Goal: Information Seeking & Learning: Learn about a topic

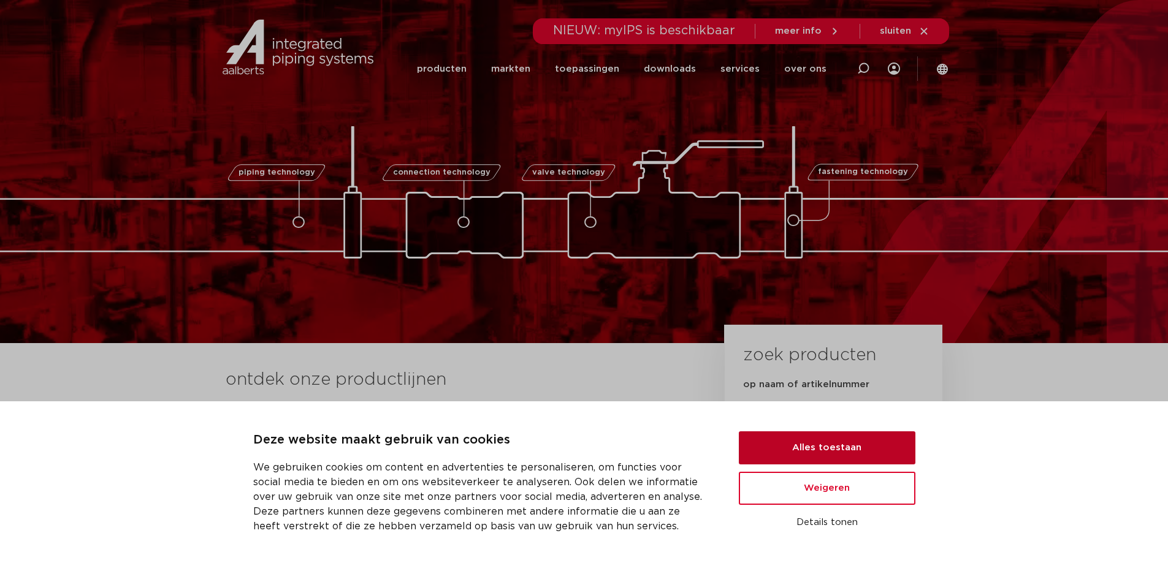
click at [783, 443] on button "Alles toestaan" at bounding box center [827, 448] width 177 height 33
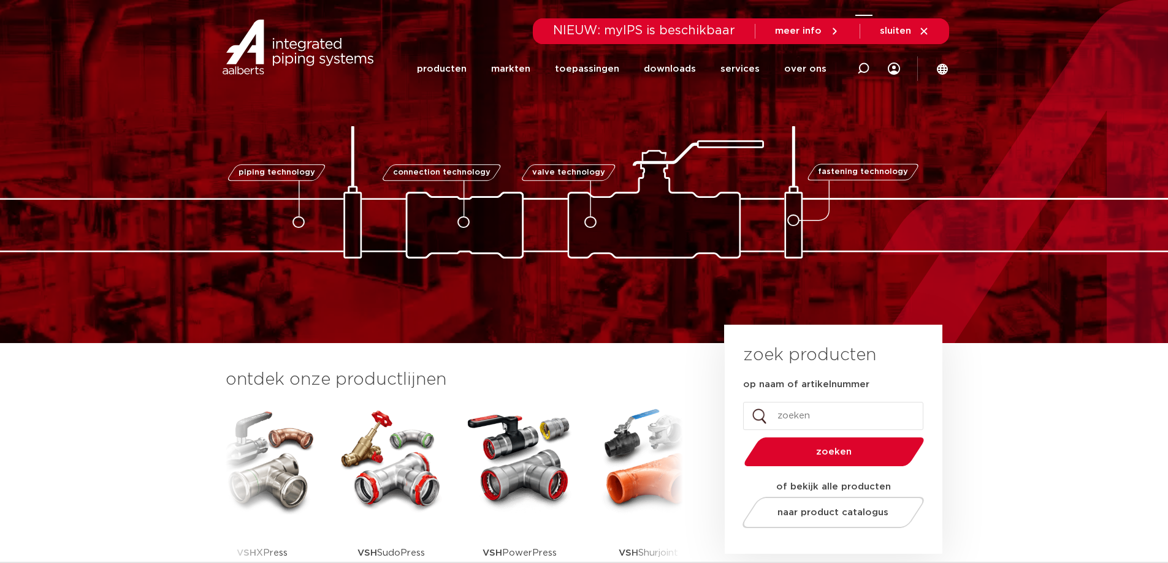
click at [870, 69] on div at bounding box center [862, 69] width 49 height 50
click at [766, 67] on input "Zoeken" at bounding box center [680, 67] width 386 height 25
type input "ASTM A53"
click button "Zoeken" at bounding box center [0, 0] width 0 height 0
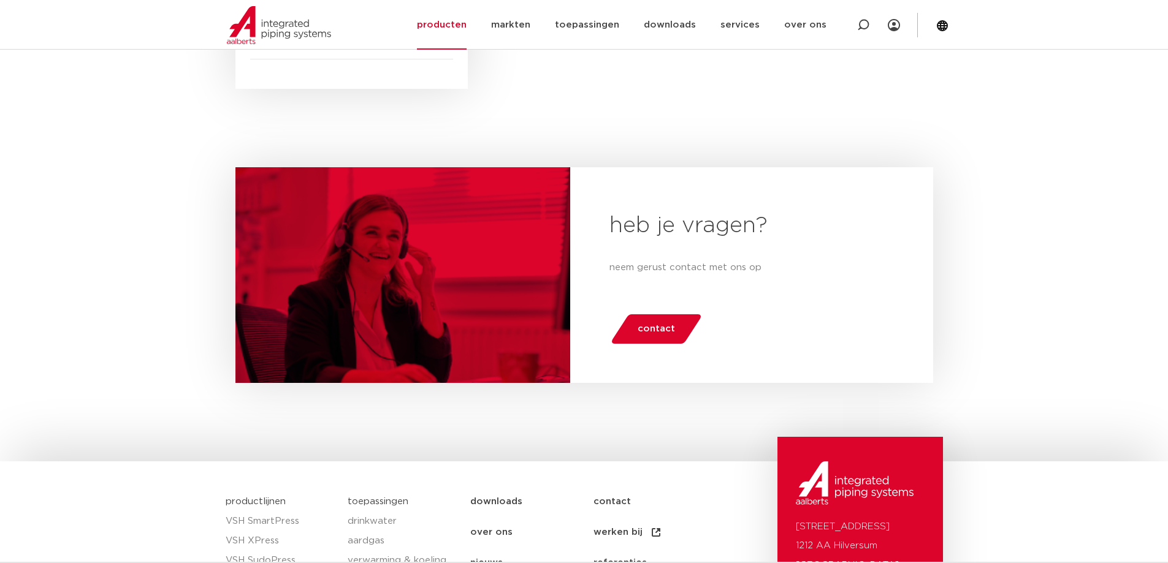
scroll to position [292, 0]
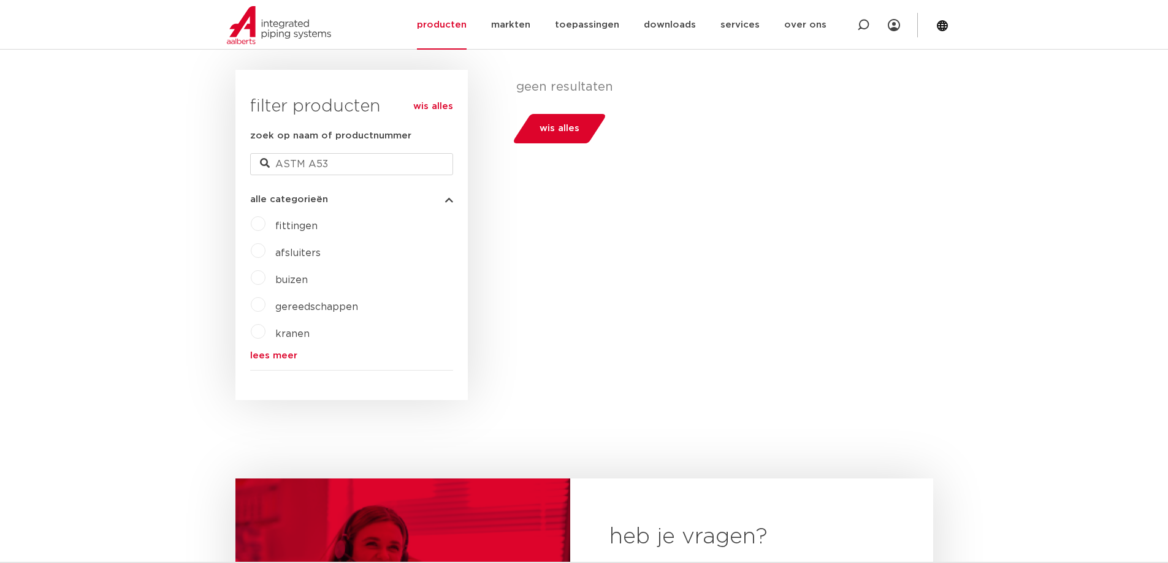
click at [310, 224] on span "fittingen" at bounding box center [296, 226] width 42 height 10
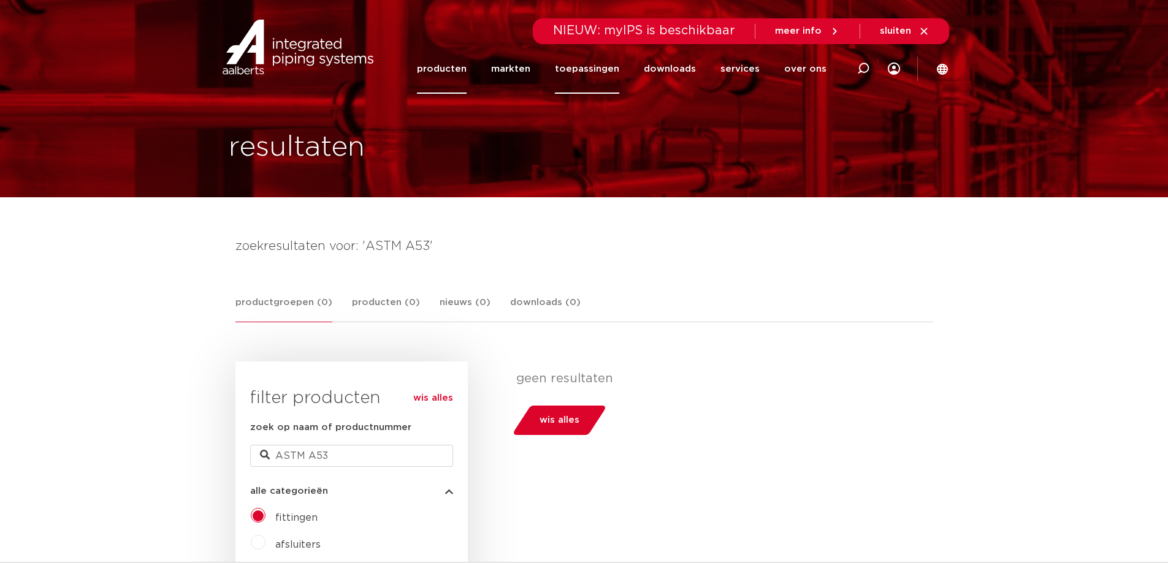
click at [577, 75] on link "toepassingen" at bounding box center [587, 69] width 64 height 50
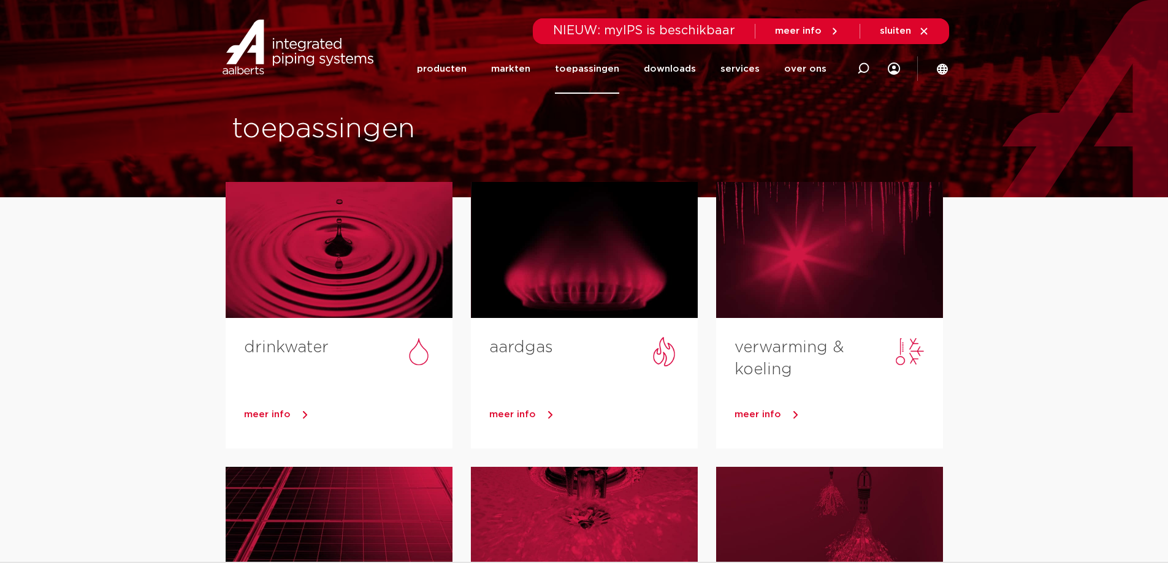
click at [289, 50] on img at bounding box center [297, 47] width 157 height 55
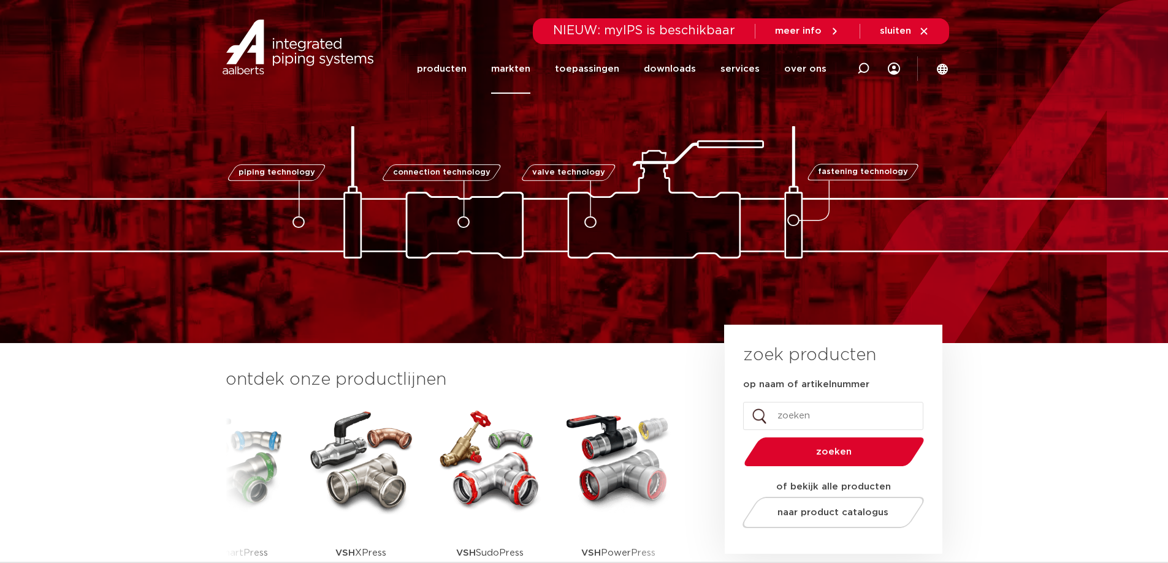
click at [501, 65] on link "markten" at bounding box center [510, 69] width 39 height 50
click at [591, 77] on link "toepassingen" at bounding box center [587, 69] width 64 height 50
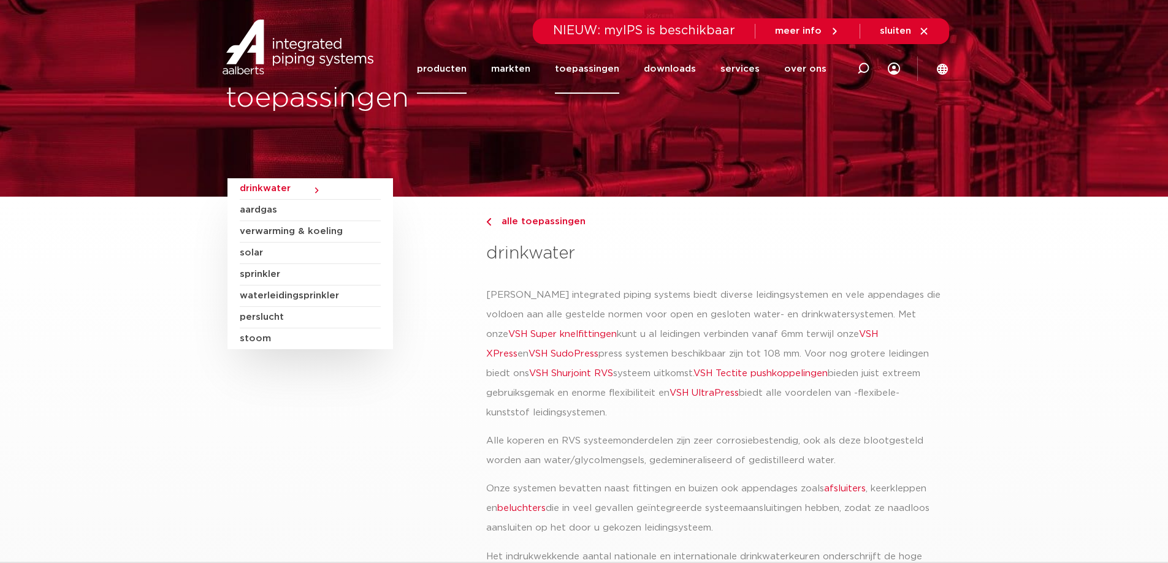
click at [463, 68] on link "producten" at bounding box center [442, 69] width 50 height 50
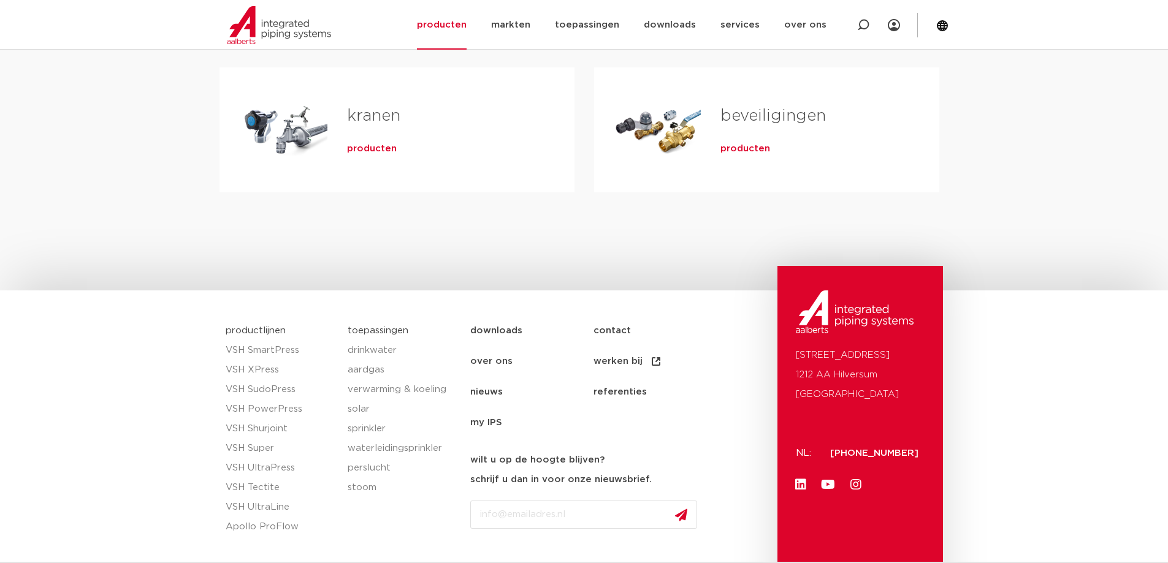
scroll to position [597, 0]
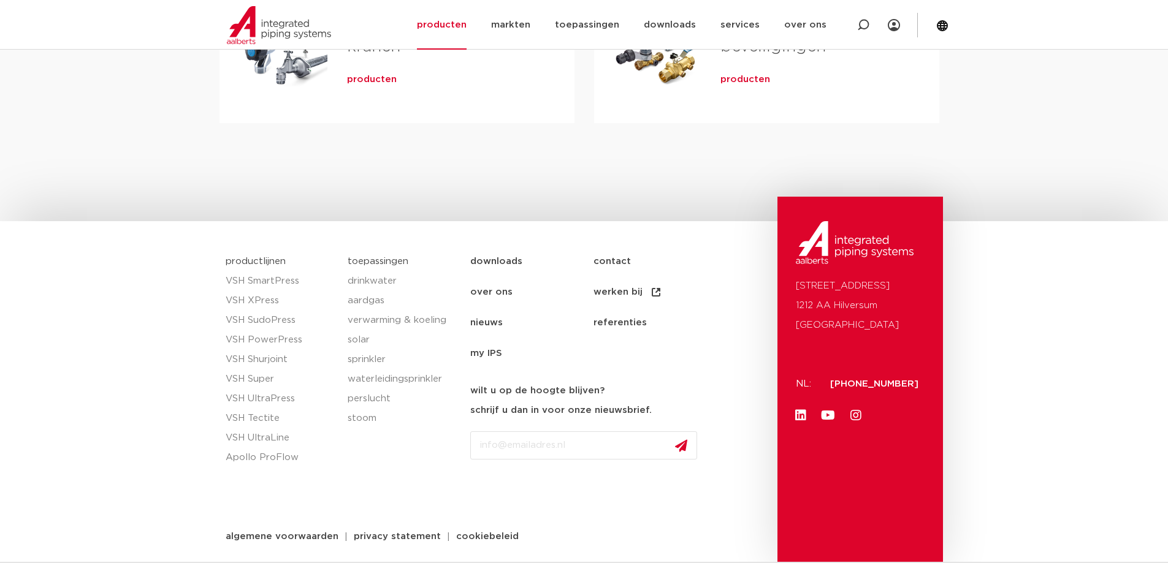
drag, startPoint x: 883, startPoint y: 398, endPoint x: 903, endPoint y: 463, distance: 67.3
click at [903, 463] on div "Oude Amersfoortseweg 99 1212 AA Hilversum Nederland NL: +31 (0)35 6884 211 Link…" at bounding box center [859, 380] width 165 height 366
click at [875, 479] on div "Oude Amersfoortseweg 99 1212 AA Hilversum Nederland NL: +31 (0)35 6884 211 Link…" at bounding box center [859, 380] width 165 height 366
drag, startPoint x: 793, startPoint y: 452, endPoint x: 930, endPoint y: 520, distance: 154.1
click at [930, 520] on footer "productlijnen VSH SmartPress VSH XPress VSH SudoPress VSH PowerPress VSH Shurjo…" at bounding box center [584, 392] width 1168 height 342
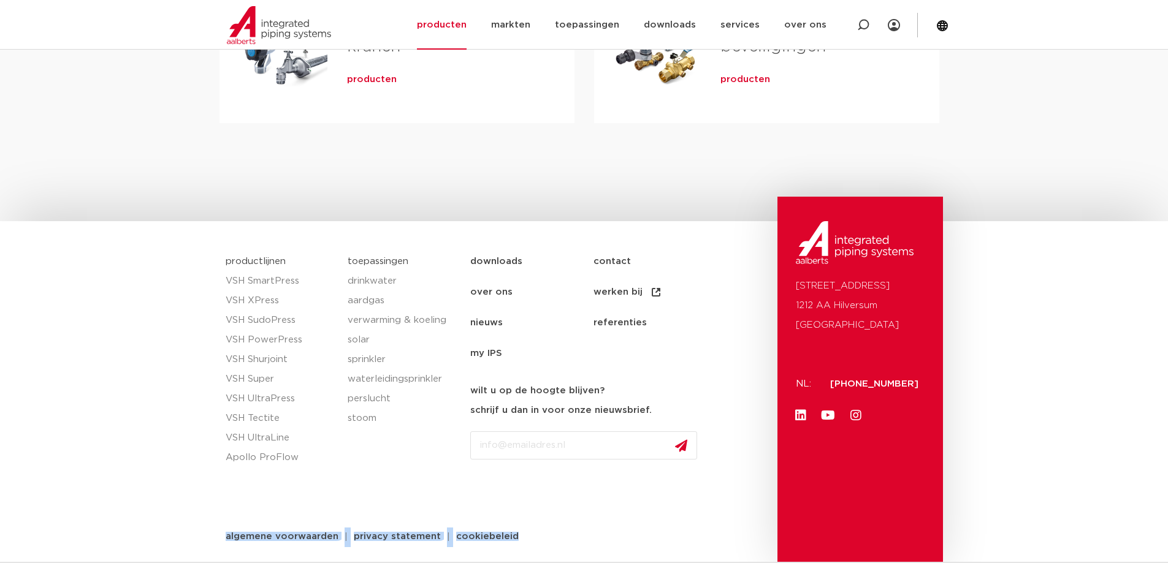
click at [979, 495] on section "productlijnen VSH SmartPress VSH XPress VSH SudoPress VSH PowerPress VSH Shurjo…" at bounding box center [584, 391] width 1168 height 341
click at [897, 511] on div "Oude Amersfoortseweg 99 1212 AA Hilversum Nederland NL: +31 (0)35 6884 211 Link…" at bounding box center [859, 380] width 165 height 366
click at [834, 470] on div "Oude Amersfoortseweg 99 1212 AA Hilversum Nederland NL: +31 (0)35 6884 211 Link…" at bounding box center [859, 380] width 165 height 366
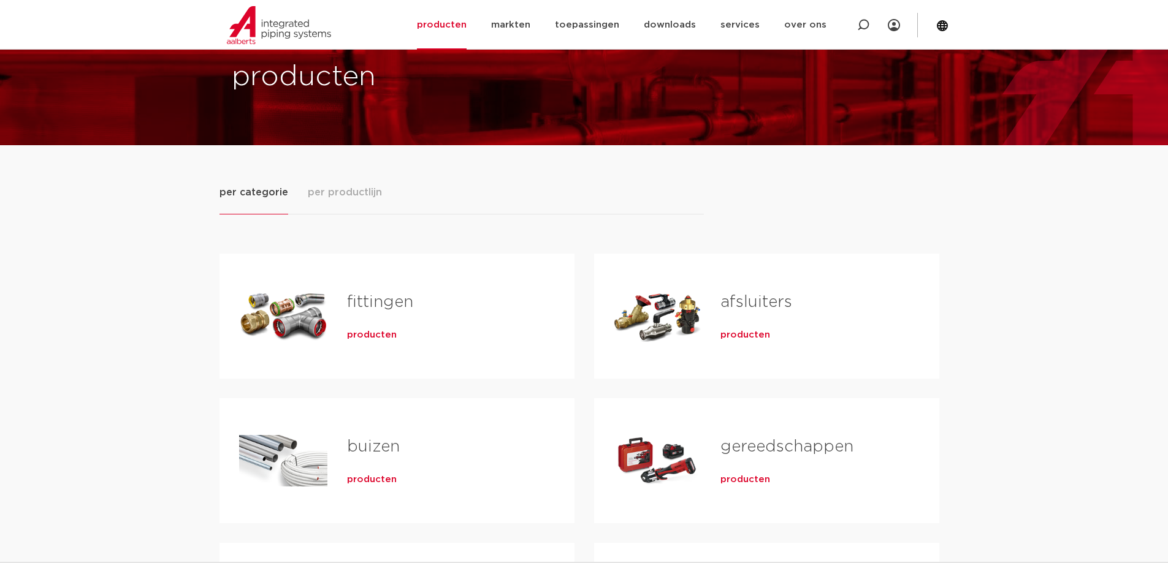
scroll to position [0, 0]
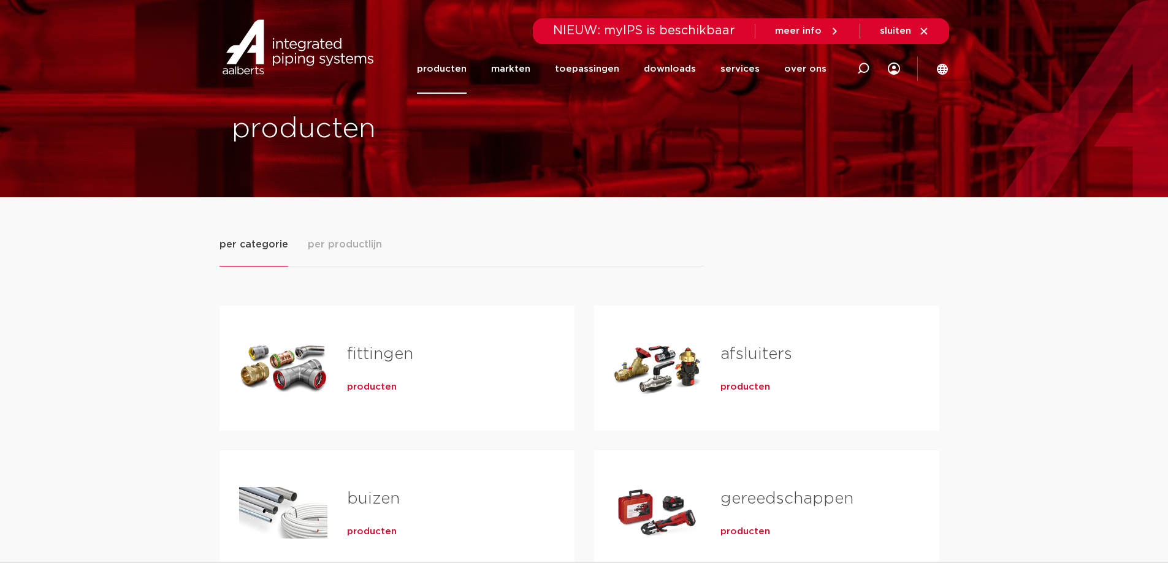
click at [348, 246] on span "per productlijn" at bounding box center [345, 244] width 74 height 15
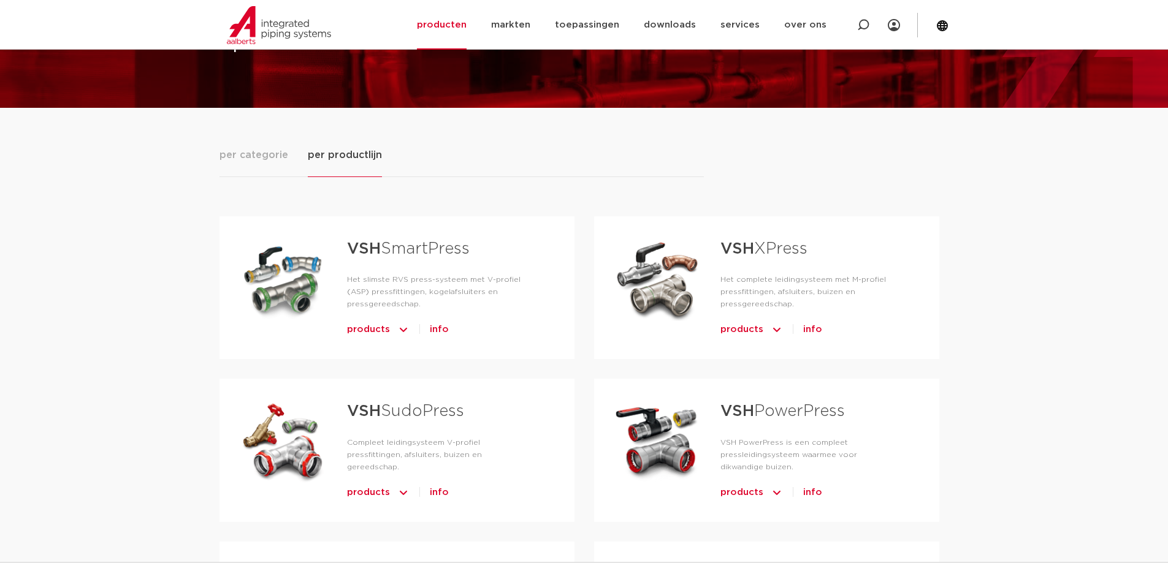
scroll to position [61, 0]
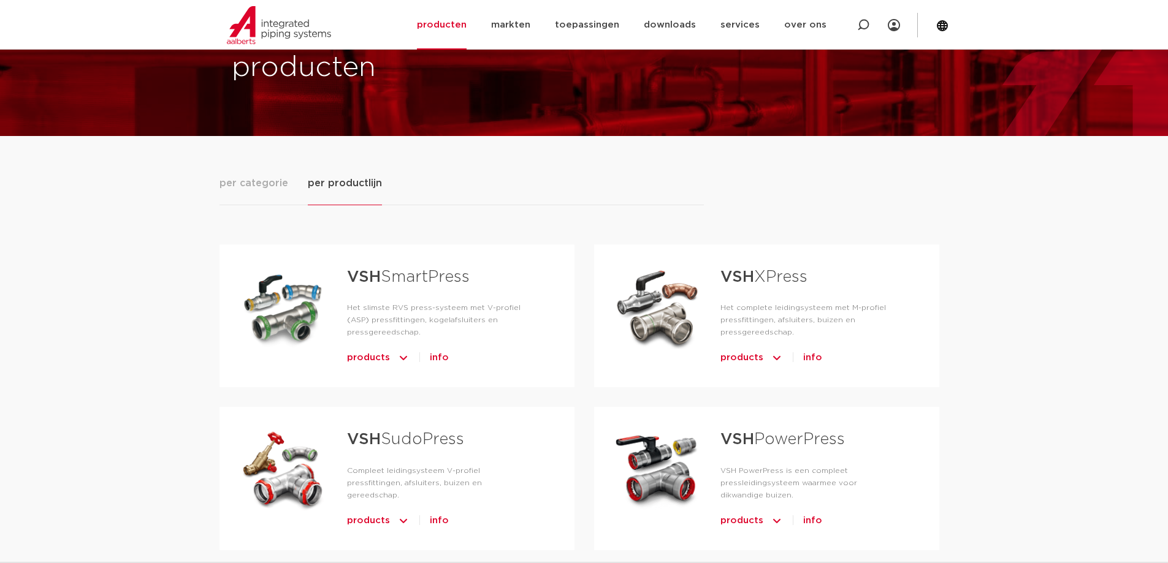
click at [230, 189] on span "per categorie" at bounding box center [253, 183] width 69 height 15
